Goal: Navigation & Orientation: Find specific page/section

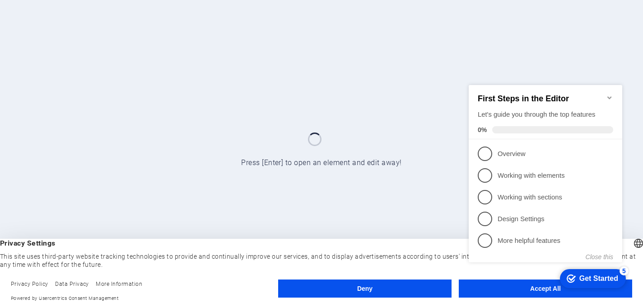
click div "checkmark Get Started 5 First Steps in the Editor Let's guide you through the t…"
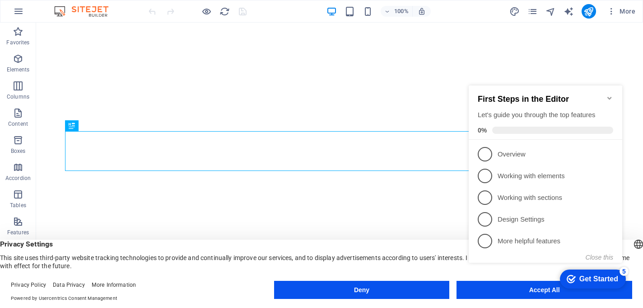
click at [610, 96] on icon "Minimize checklist" at bounding box center [609, 97] width 7 height 7
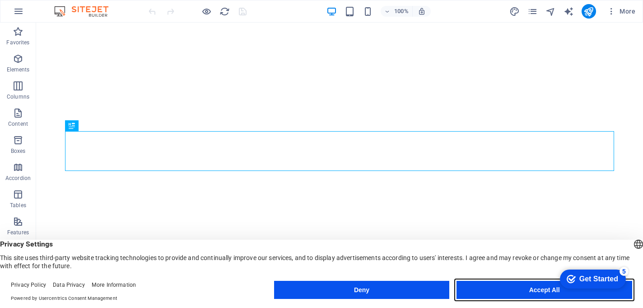
click at [509, 291] on button "Accept All" at bounding box center [545, 290] width 176 height 18
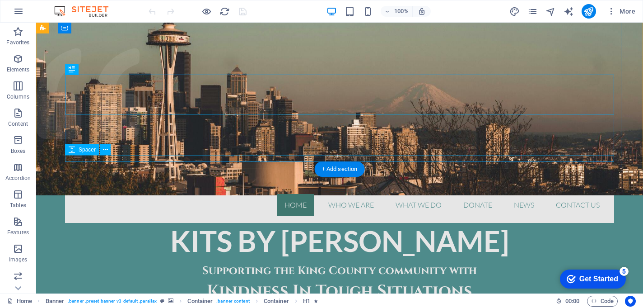
scroll to position [64, 0]
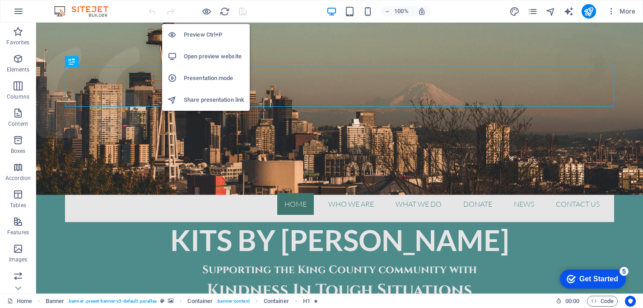
click at [205, 32] on h6 "Preview Ctrl+P" at bounding box center [214, 34] width 61 height 11
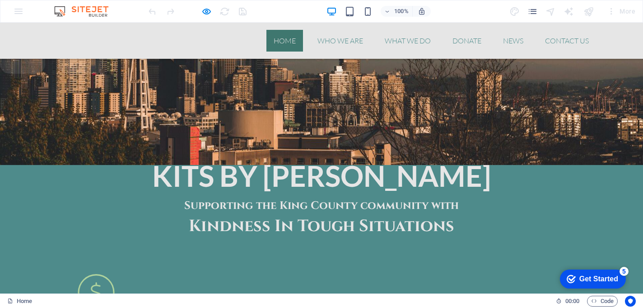
scroll to position [0, 0]
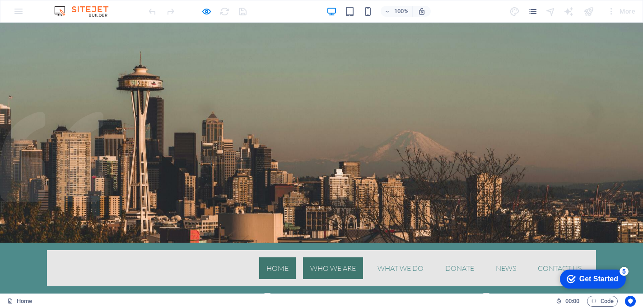
click at [341, 257] on link "Who we are" at bounding box center [333, 268] width 60 height 22
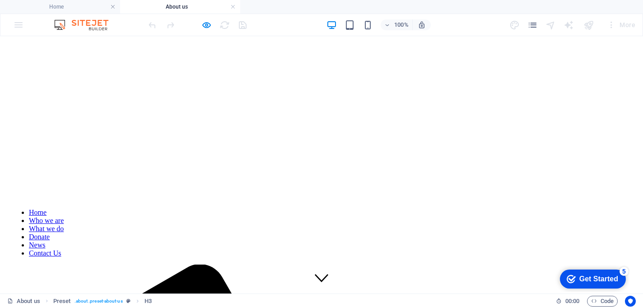
click at [400, 208] on nav "Home Who we are What we do Donate News Contact Us" at bounding box center [322, 232] width 622 height 49
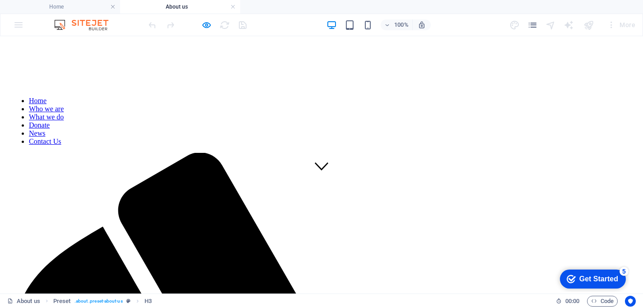
scroll to position [114, 0]
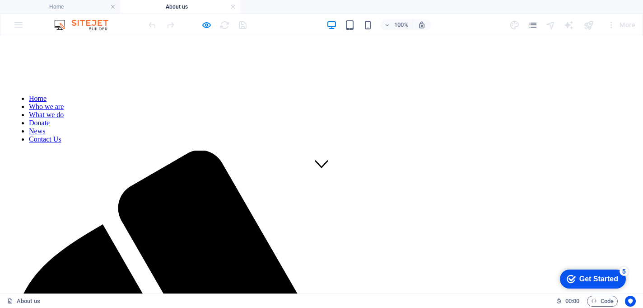
click at [399, 94] on nav "Home Who we are What we do Donate News Contact Us" at bounding box center [322, 118] width 622 height 49
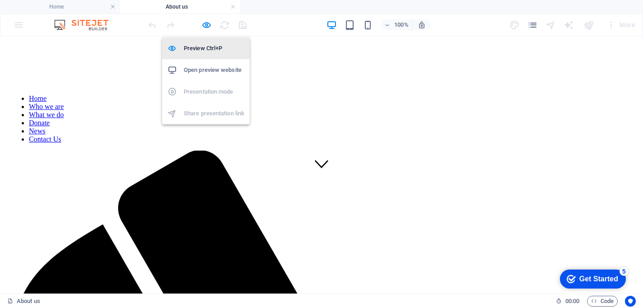
click at [201, 54] on li "Preview Ctrl+P" at bounding box center [206, 48] width 88 height 22
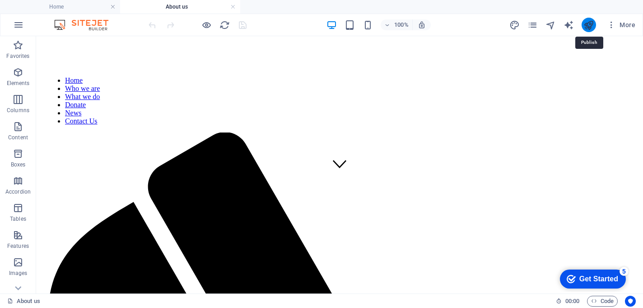
click at [587, 27] on icon "publish" at bounding box center [589, 25] width 10 height 10
